Goal: Information Seeking & Learning: Find specific fact

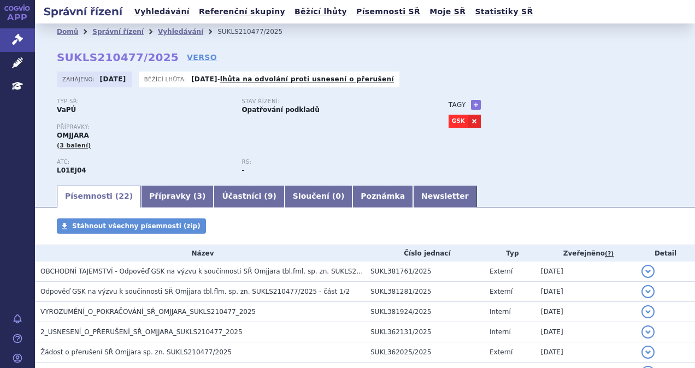
scroll to position [164, 0]
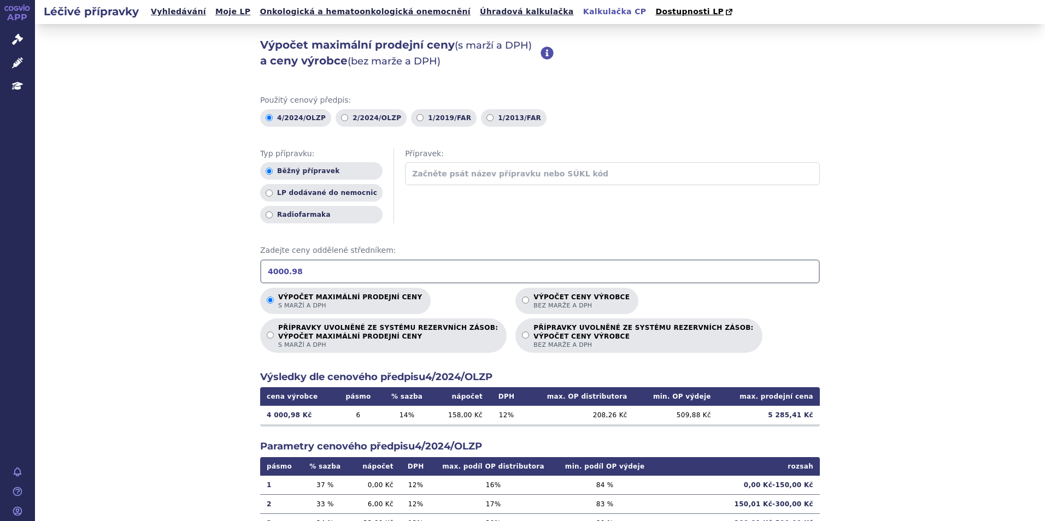
drag, startPoint x: 122, startPoint y: 12, endPoint x: 130, endPoint y: 7, distance: 9.1
click at [122, 12] on h2 "Léčivé přípravky" at bounding box center [91, 11] width 113 height 15
click at [19, 17] on link "APP" at bounding box center [17, 14] width 35 height 28
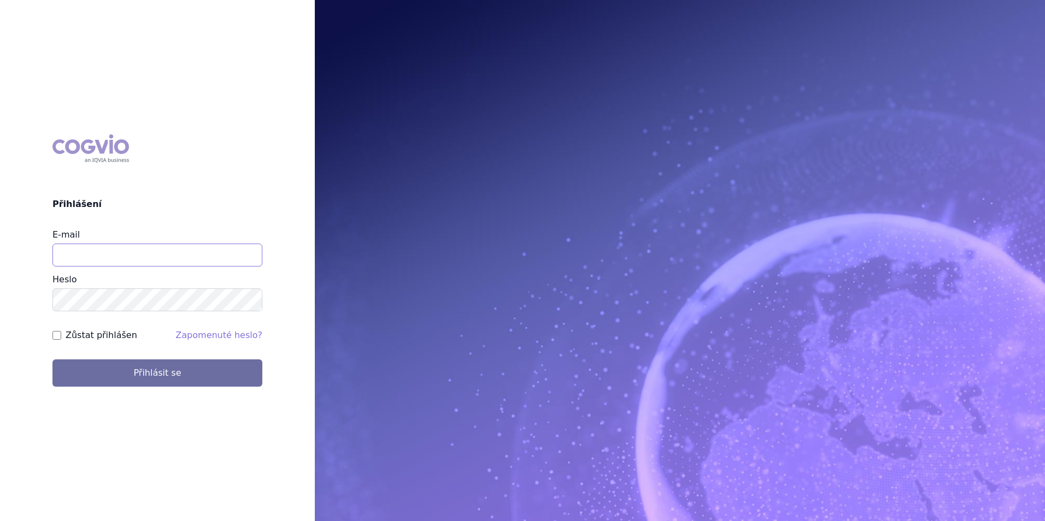
click at [115, 256] on input "E-mail" at bounding box center [157, 255] width 210 height 23
type input "michaela.x.tauchmanova@gsk.com"
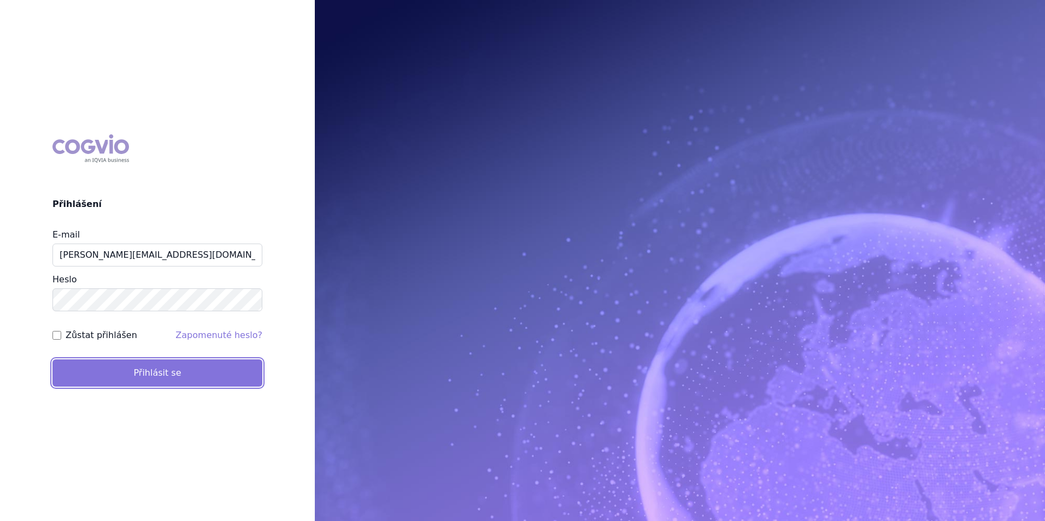
click at [120, 360] on button "Přihlásit se" at bounding box center [157, 373] width 210 height 27
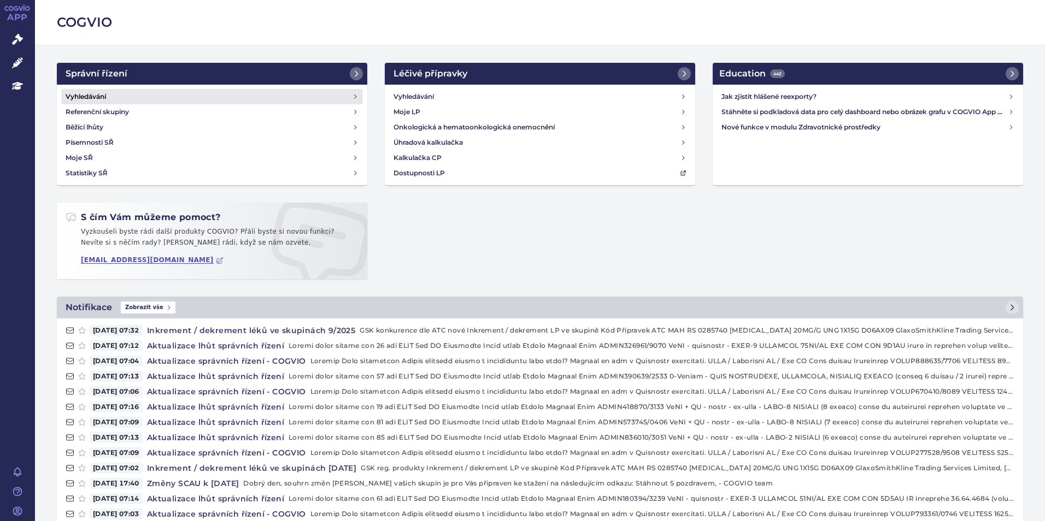
click at [106, 99] on h4 "Vyhledávání" at bounding box center [86, 96] width 40 height 11
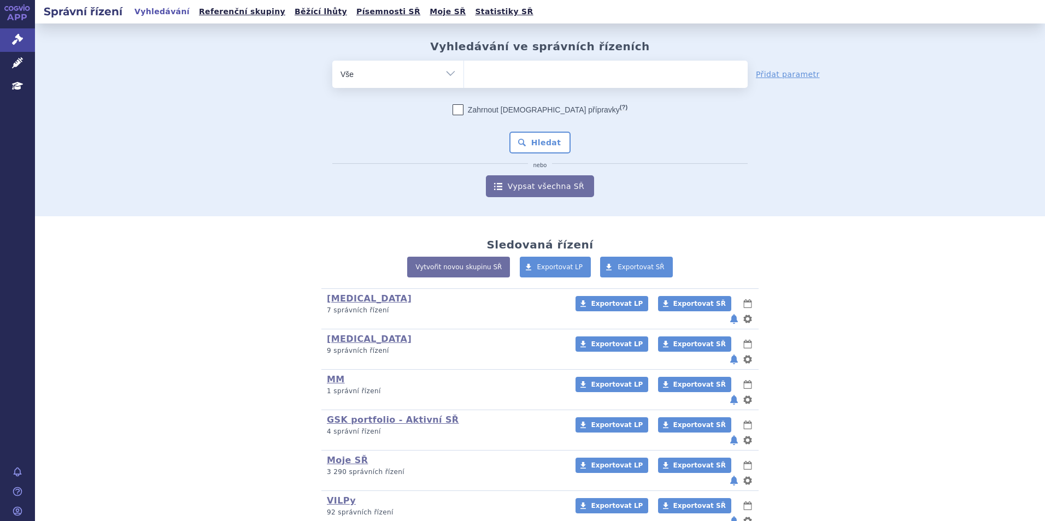
click at [525, 73] on ul at bounding box center [606, 72] width 284 height 23
click at [464, 73] on select at bounding box center [463, 73] width 1 height 27
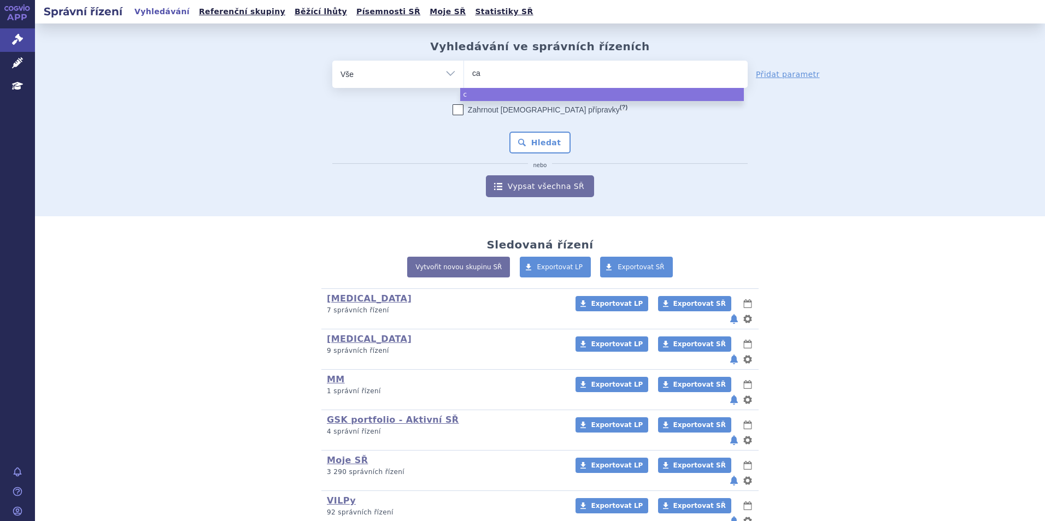
type input "caa"
type input "caar"
type input "caarvy"
type input "caarvyk"
type input "caarvykti"
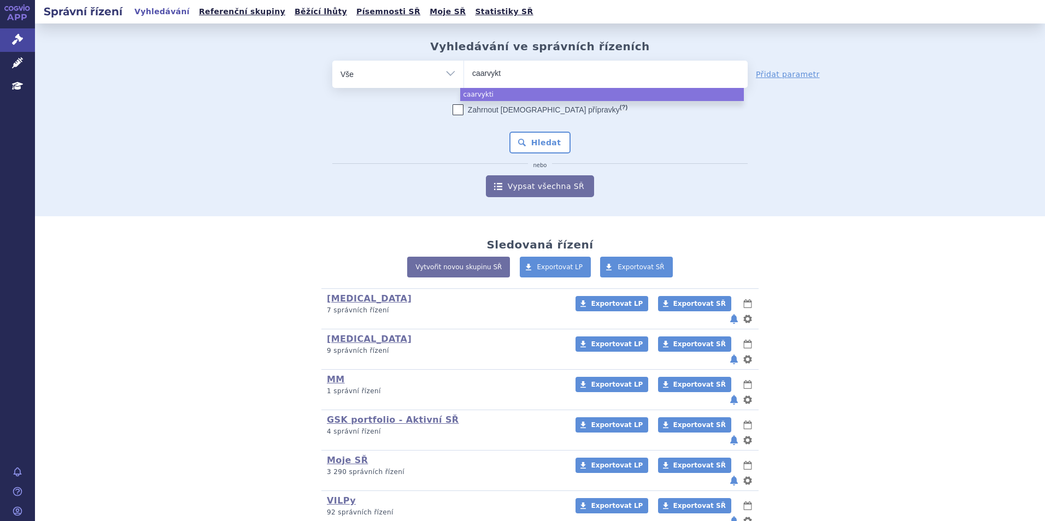
type input "caarvyk"
type input "caarvy"
type input "caarv"
type input "caa"
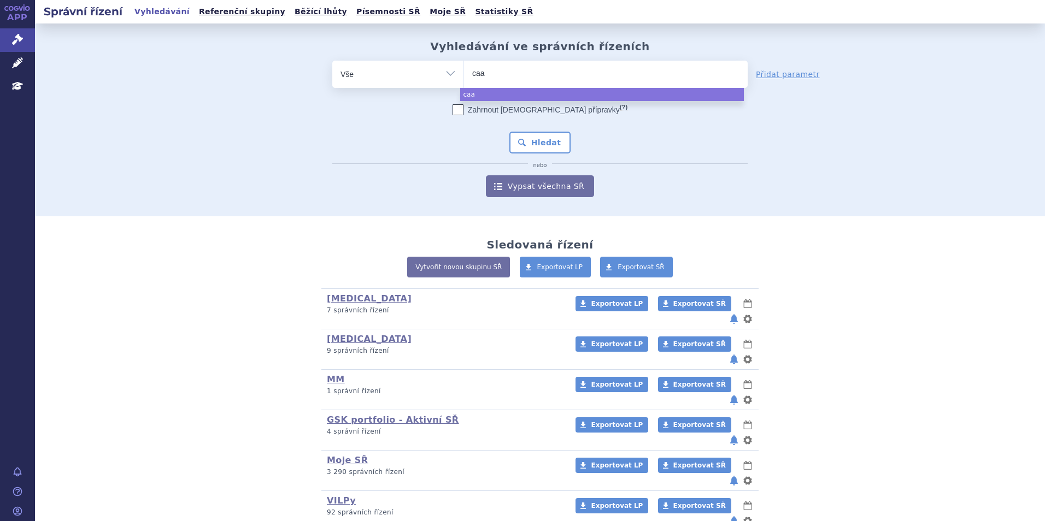
type input "caar"
type input "caa"
type input "ca"
type input "car"
type input "carvy"
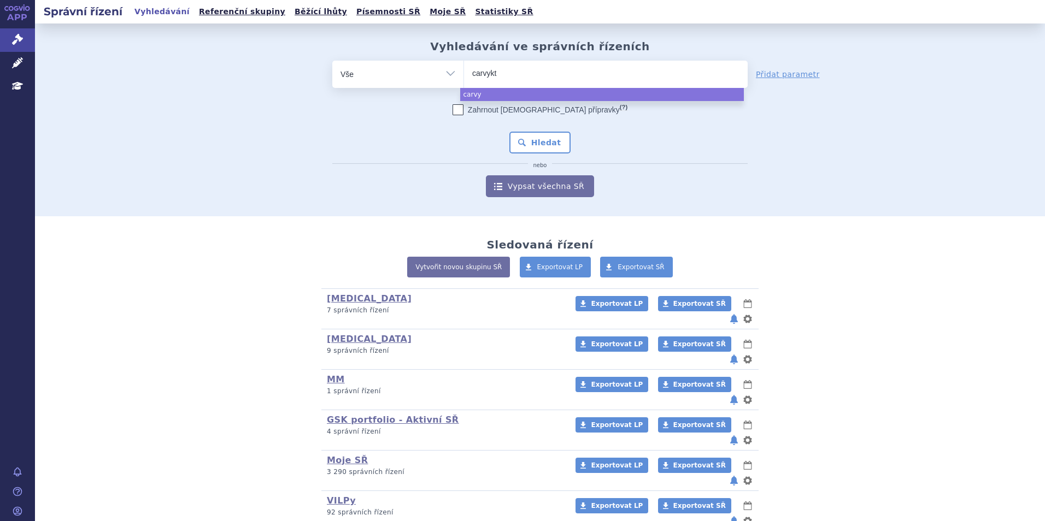
type input "carvykti"
select select "carvykti"
click at [557, 145] on button "Hledat" at bounding box center [540, 143] width 62 height 22
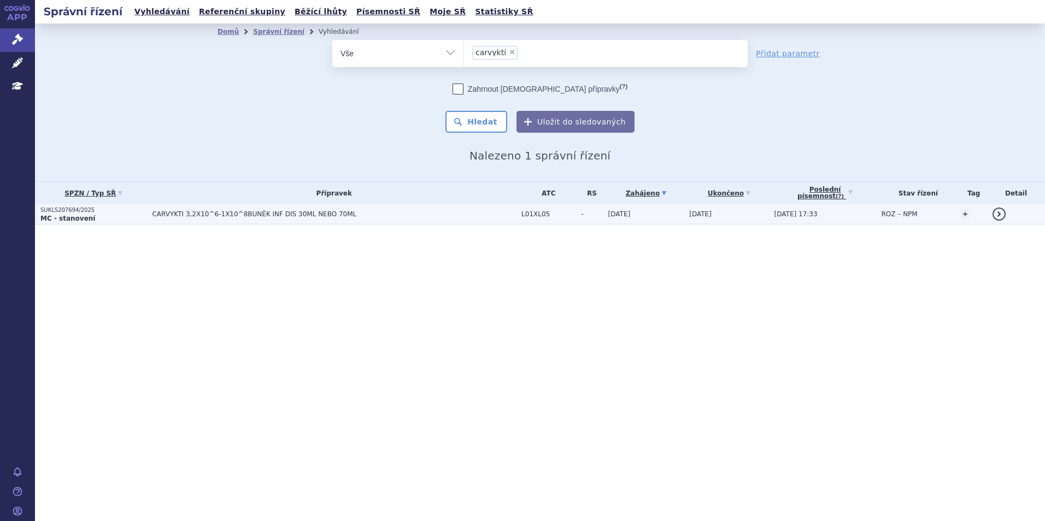
click at [211, 212] on span "CARVYKTI 3,2X10^6-1X10^8BUNĚK INF DIS 30ML NEBO 70ML" at bounding box center [288, 214] width 273 height 8
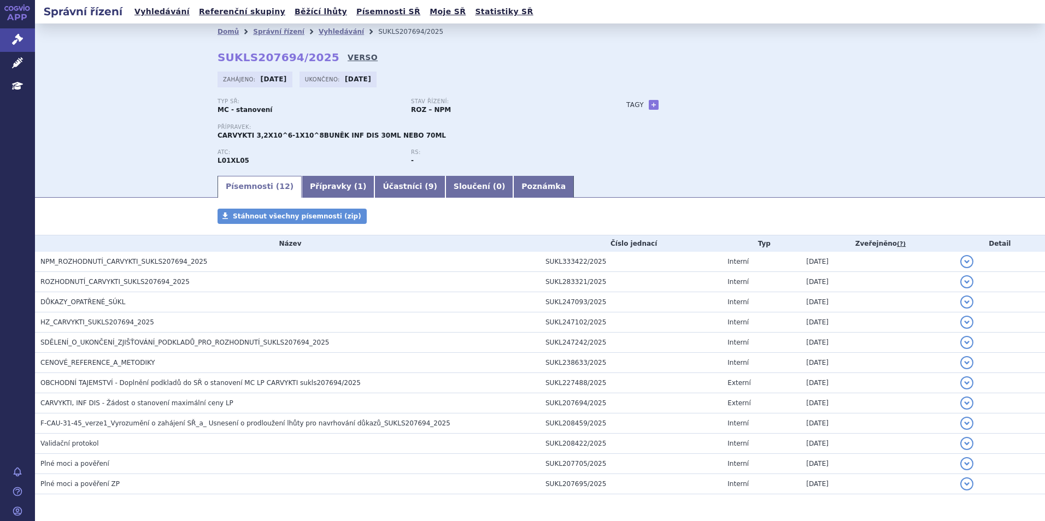
click at [348, 57] on link "VERSO" at bounding box center [363, 57] width 30 height 11
drag, startPoint x: 212, startPoint y: 58, endPoint x: 313, endPoint y: 52, distance: 101.3
click at [313, 52] on div "Domů Správní řízení Vyhledávání SUKLS207694/2025 SUKLS207694/2025 VERSO Zahájen…" at bounding box center [540, 107] width 688 height 134
copy strong "SUKLS207694/2025"
click at [113, 14] on h2 "Správní řízení" at bounding box center [83, 11] width 96 height 15
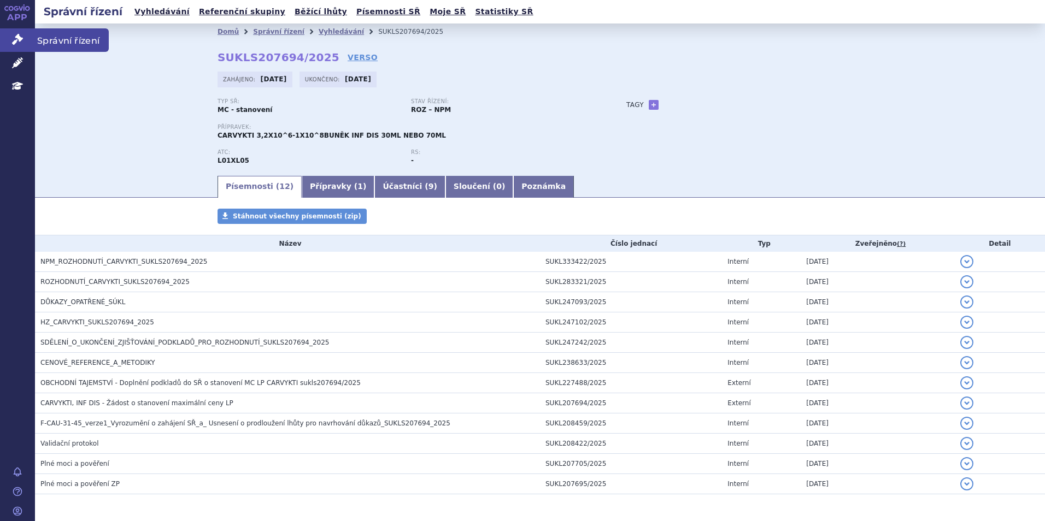
click at [15, 33] on link "Správní řízení" at bounding box center [17, 39] width 35 height 23
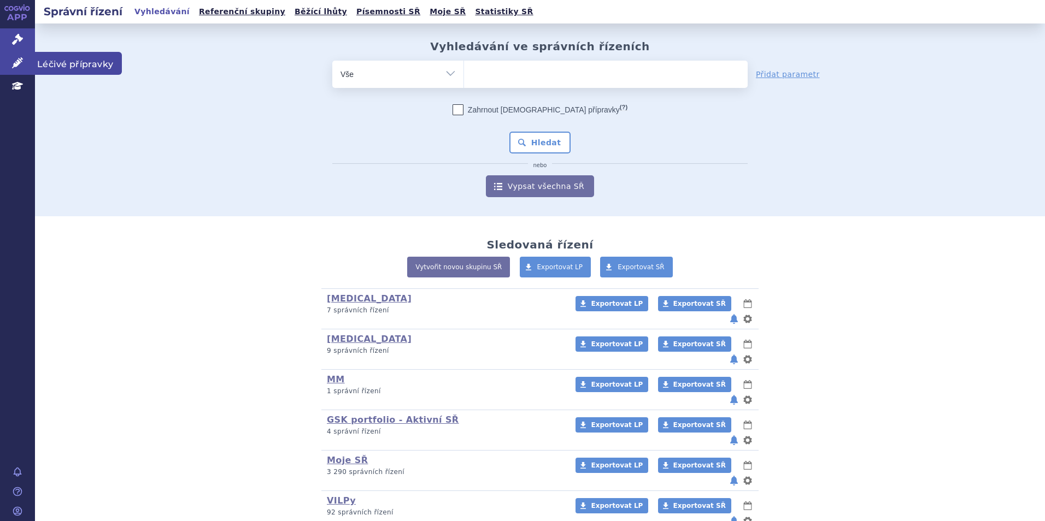
click at [29, 67] on link "Léčivé přípravky" at bounding box center [17, 63] width 35 height 23
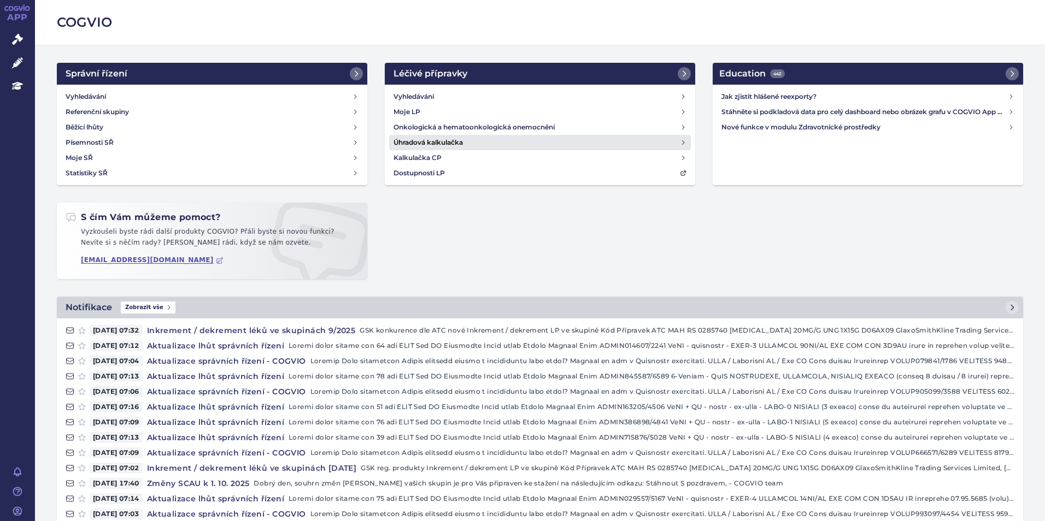
click at [414, 145] on h4 "Úhradová kalkulačka" at bounding box center [427, 142] width 69 height 11
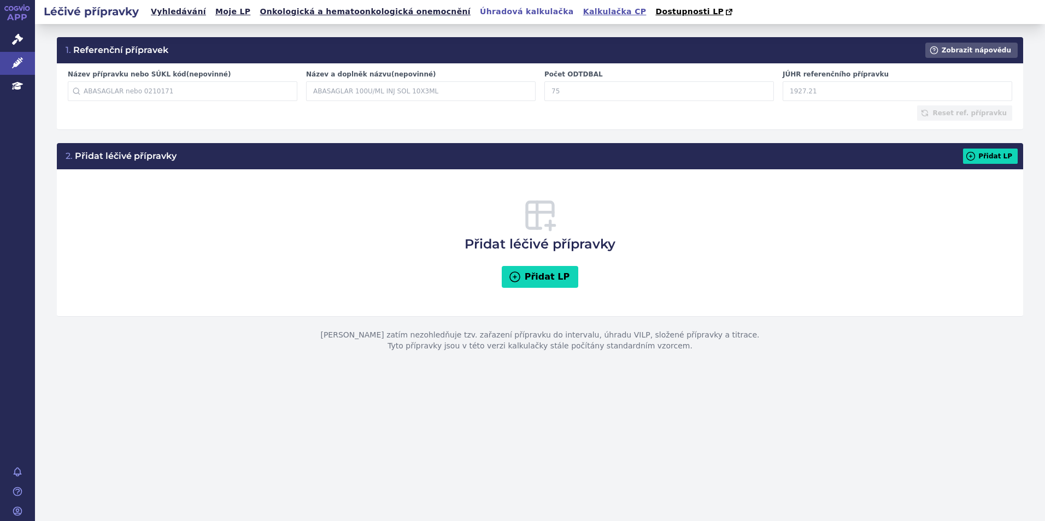
click at [580, 8] on link "Kalkulačka CP" at bounding box center [615, 11] width 70 height 15
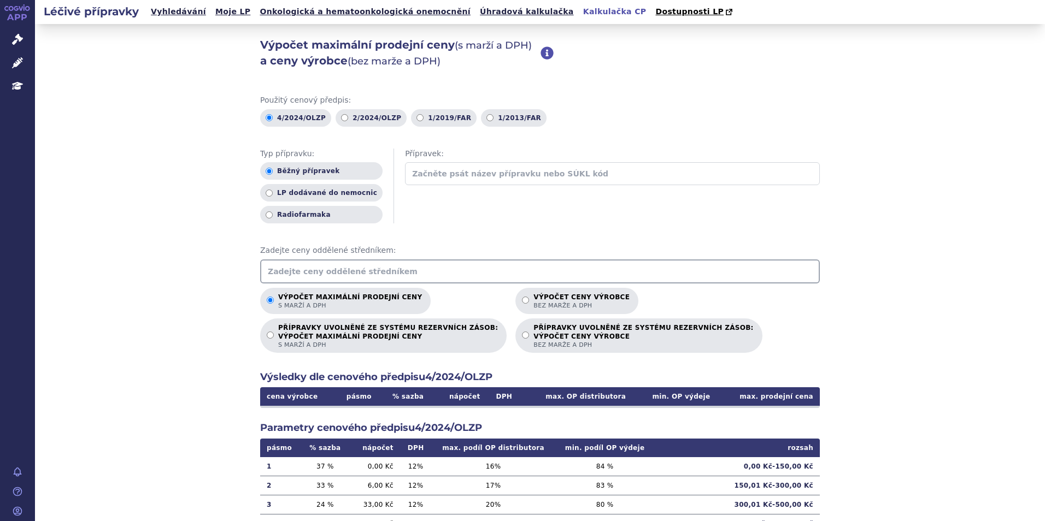
click at [358, 269] on input "text" at bounding box center [540, 272] width 560 height 24
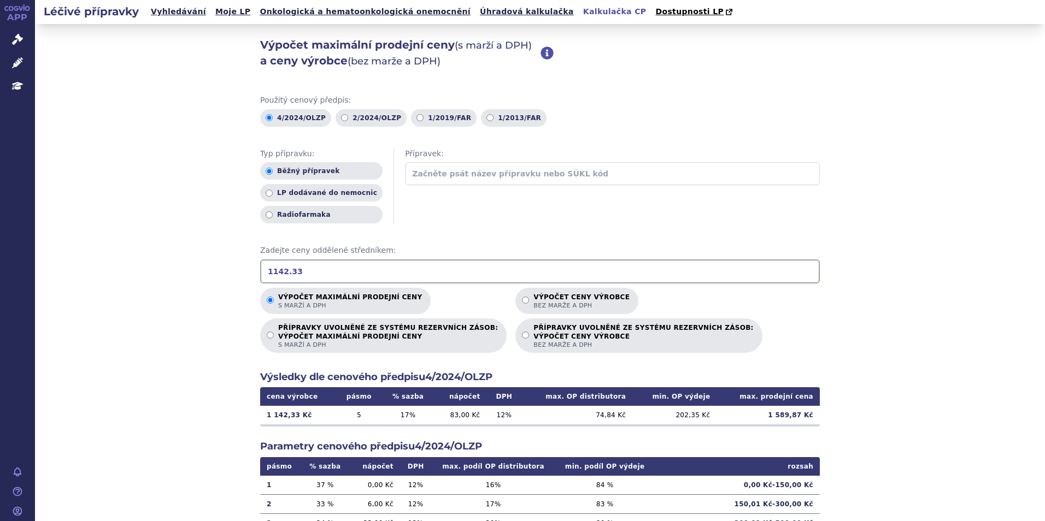
type input "1142.33"
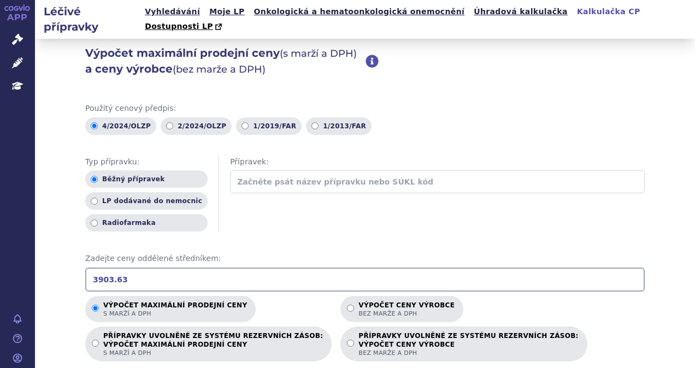
click at [16, 11] on link "APP" at bounding box center [17, 14] width 35 height 28
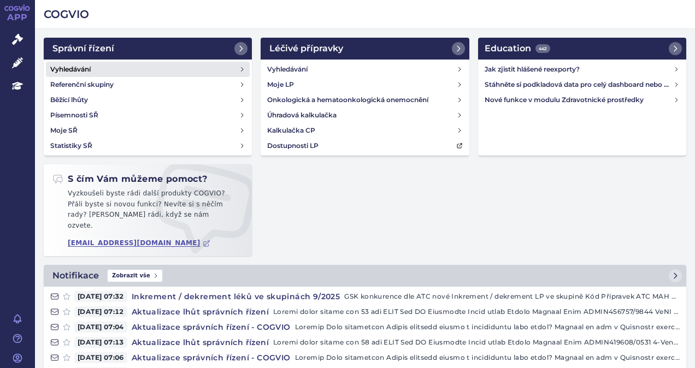
click at [85, 68] on h4 "Vyhledávání" at bounding box center [70, 69] width 40 height 11
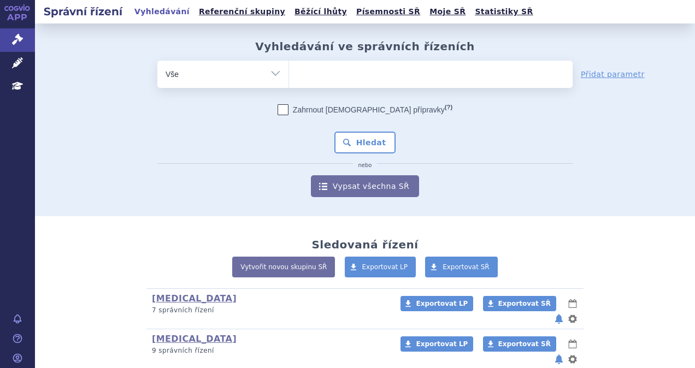
click at [315, 71] on ul at bounding box center [431, 72] width 284 height 23
click at [289, 71] on select at bounding box center [289, 73] width 1 height 27
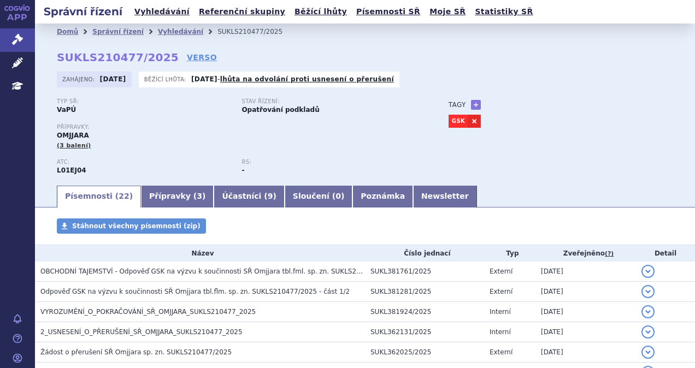
scroll to position [164, 0]
